Goal: Obtain resource: Download file/media

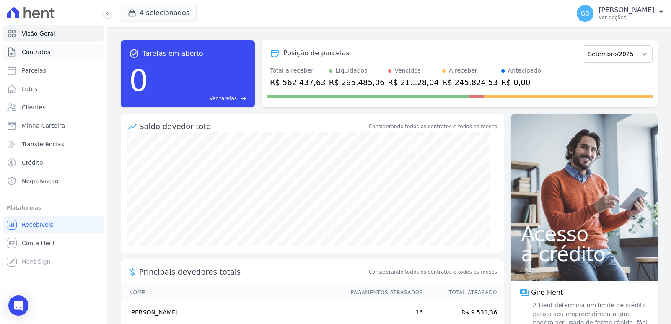
click at [62, 53] on link "Contratos" at bounding box center [53, 52] width 100 height 17
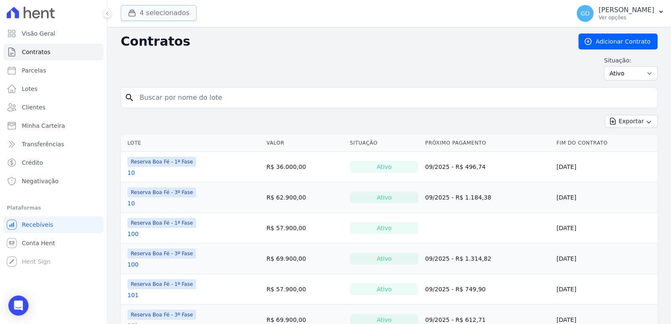
click at [172, 14] on button "4 selecionados" at bounding box center [159, 13] width 76 height 16
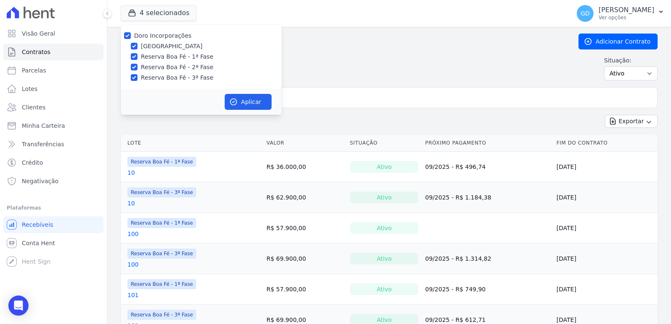
click at [170, 35] on label "Doro Incorporações" at bounding box center [162, 35] width 57 height 7
click at [131, 35] on input "Doro Incorporações" at bounding box center [127, 35] width 7 height 7
checkbox input "false"
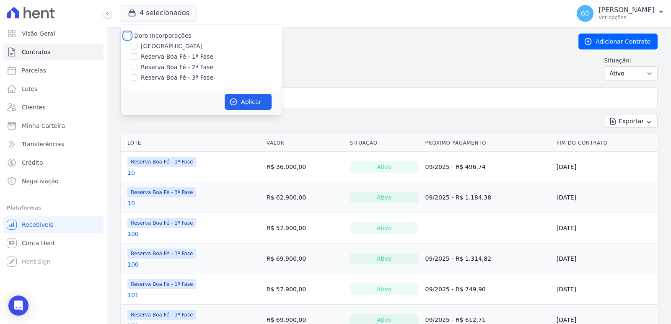
checkbox input "false"
click at [175, 49] on label "[GEOGRAPHIC_DATA]" at bounding box center [172, 46] width 62 height 9
click at [137, 49] on input "[GEOGRAPHIC_DATA]" at bounding box center [134, 46] width 7 height 7
checkbox input "true"
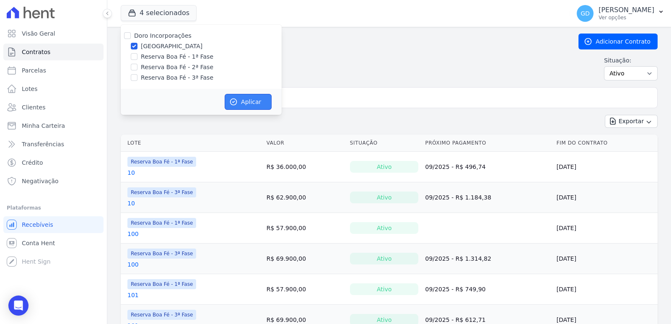
click at [256, 108] on button "Aplicar" at bounding box center [248, 102] width 47 height 16
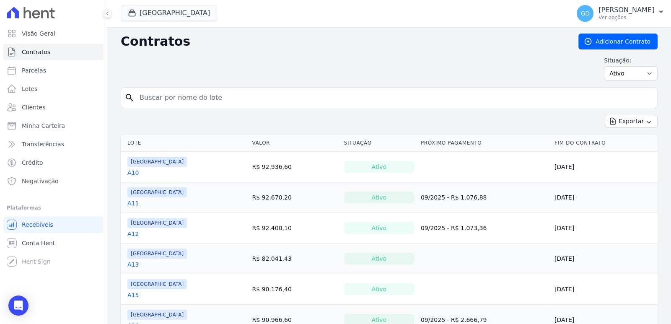
click at [337, 108] on form "search" at bounding box center [389, 101] width 537 height 28
click at [333, 98] on input "search" at bounding box center [394, 97] width 519 height 17
type input "A16"
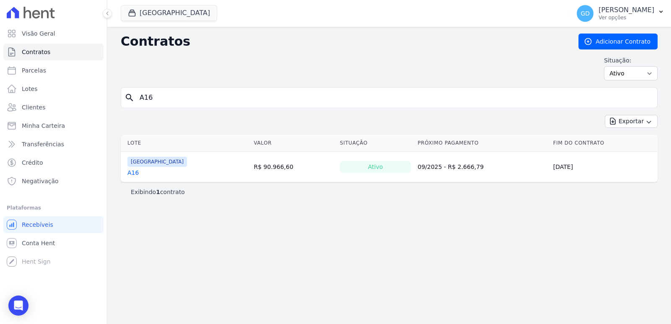
click at [131, 173] on link "A16" at bounding box center [132, 172] width 11 height 8
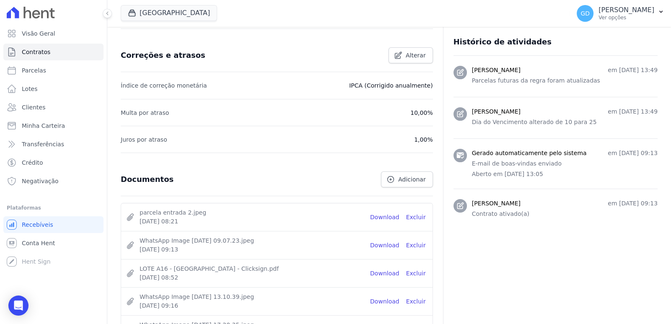
scroll to position [404, 0]
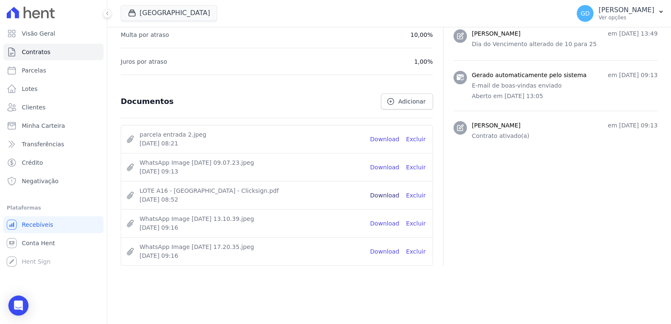
click at [392, 194] on link "Download" at bounding box center [384, 195] width 29 height 9
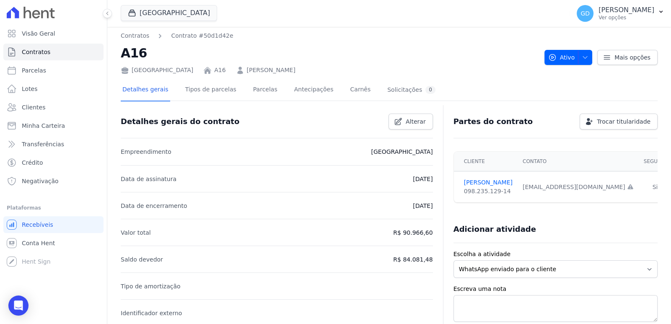
scroll to position [0, 0]
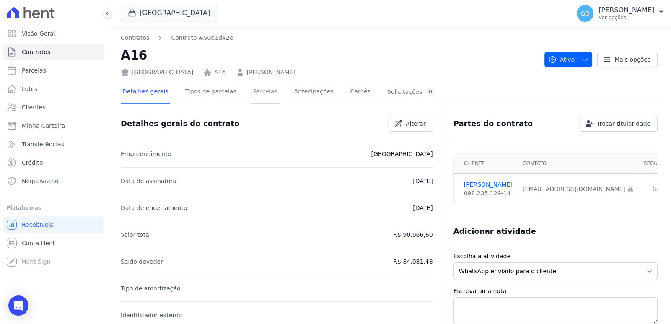
click at [251, 93] on link "Parcelas" at bounding box center [265, 92] width 28 height 22
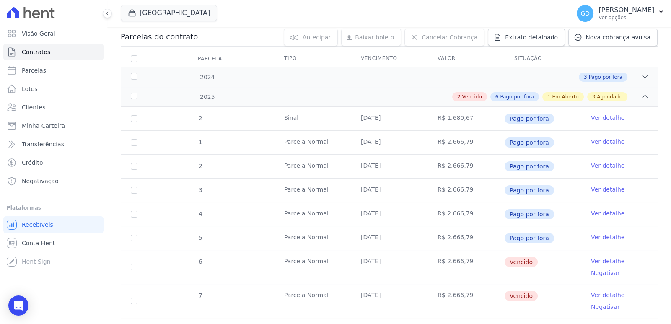
scroll to position [83, 0]
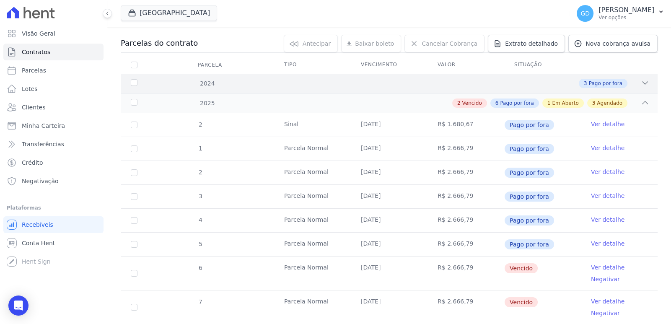
click at [553, 83] on div "3 Pago por fora" at bounding box center [415, 83] width 468 height 9
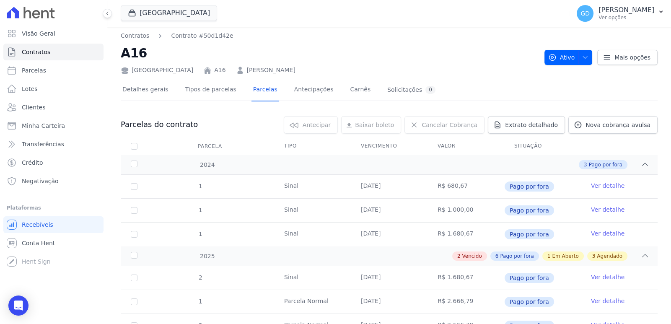
scroll to position [0, 0]
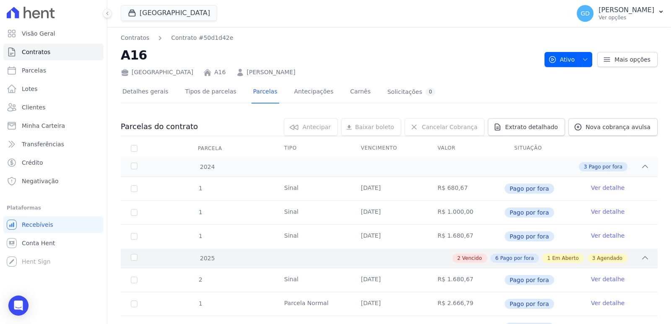
click at [641, 260] on icon at bounding box center [645, 258] width 8 height 8
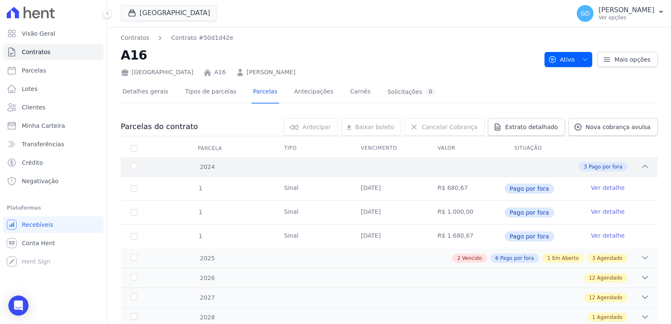
click at [641, 165] on icon at bounding box center [645, 166] width 8 height 8
